Goal: Task Accomplishment & Management: Manage account settings

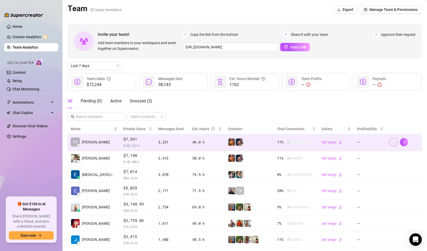
click at [392, 142] on icon "more" at bounding box center [394, 142] width 4 height 4
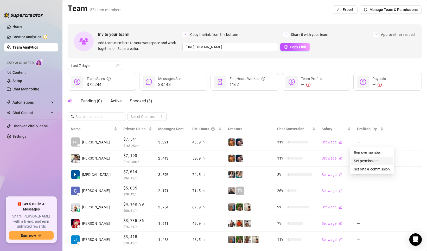
click at [368, 162] on link "Set permissions" at bounding box center [366, 161] width 25 height 4
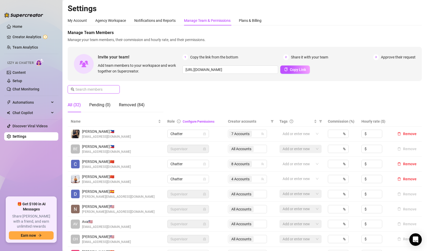
click at [91, 90] on input "text" at bounding box center [93, 90] width 37 height 6
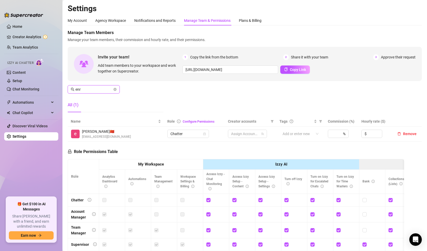
click at [91, 90] on input "enr" at bounding box center [93, 90] width 37 height 6
click at [247, 134] on span "3 Accounts" at bounding box center [240, 134] width 18 height 6
type input "enr"
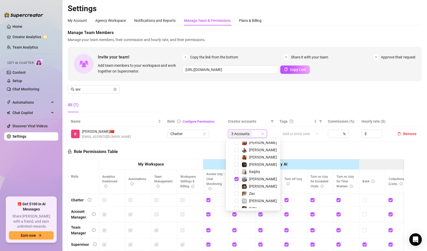
scroll to position [123, 0]
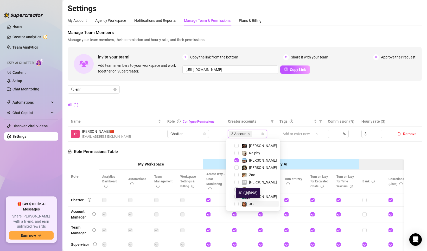
click at [249, 203] on span "JG" at bounding box center [251, 204] width 5 height 4
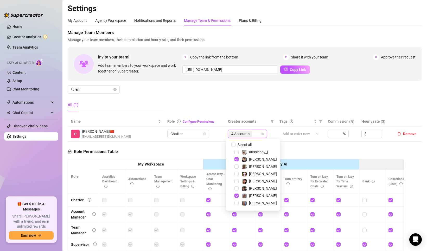
scroll to position [52, 0]
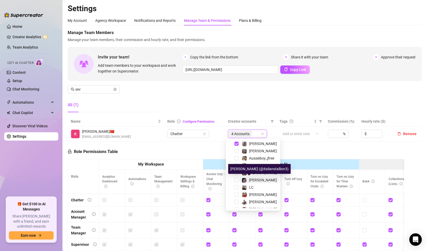
click at [251, 180] on span "[PERSON_NAME]" at bounding box center [263, 180] width 28 height 4
drag, startPoint x: 196, startPoint y: 145, endPoint x: 361, endPoint y: 57, distance: 187.1
click at [196, 145] on div "Role Permissions Table Role My Workspace Izzy AI OnlyFans Side Menu OnlyFans Ch…" at bounding box center [236, 216] width 336 height 148
